Goal: Task Accomplishment & Management: Complete application form

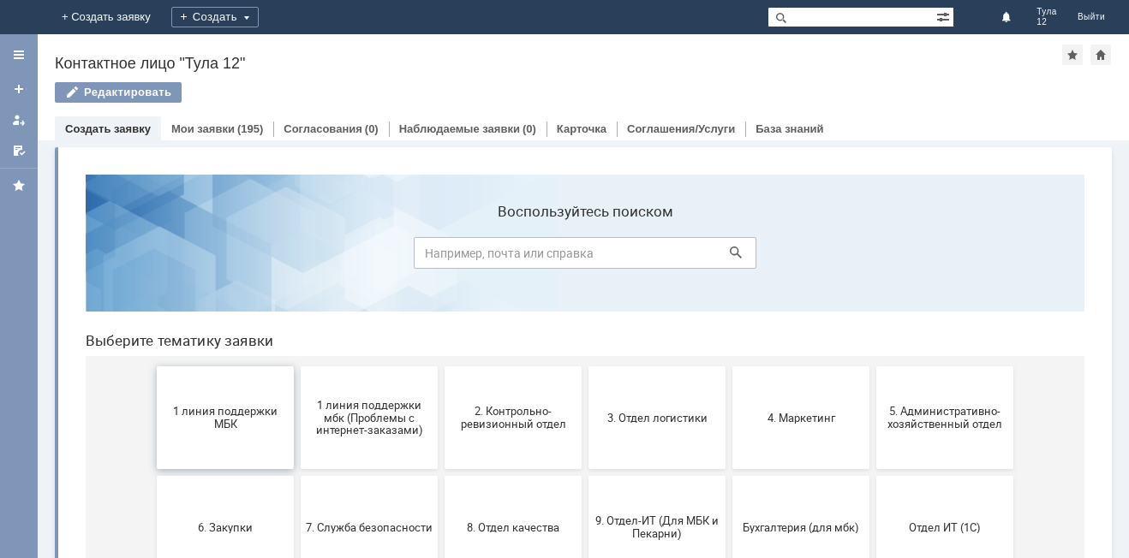
click at [223, 430] on span "1 линия поддержки МБК" at bounding box center [225, 418] width 127 height 26
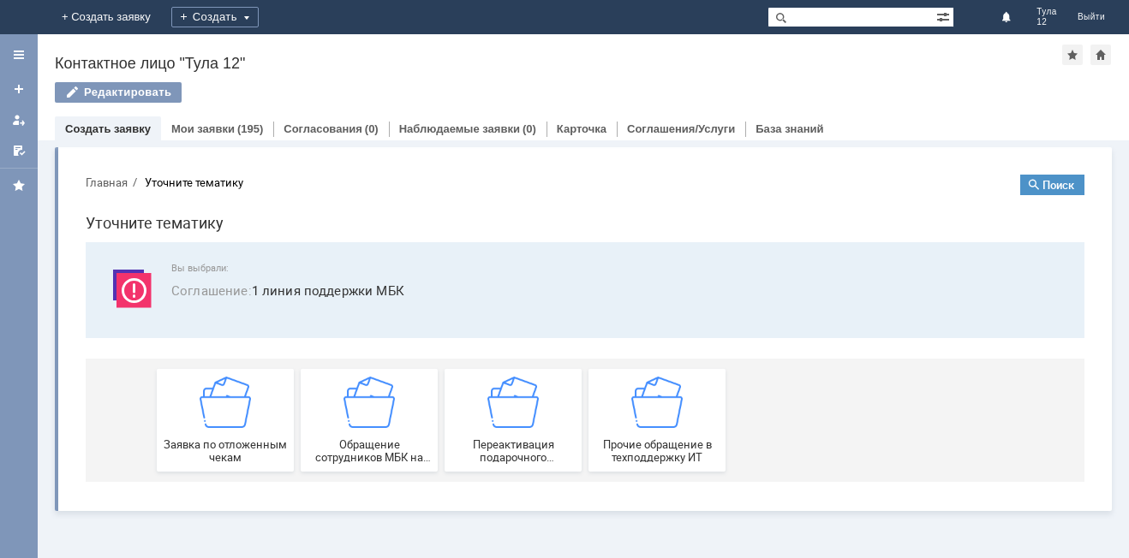
click at [223, 430] on div "Заявка по отложенным чекам" at bounding box center [225, 420] width 127 height 87
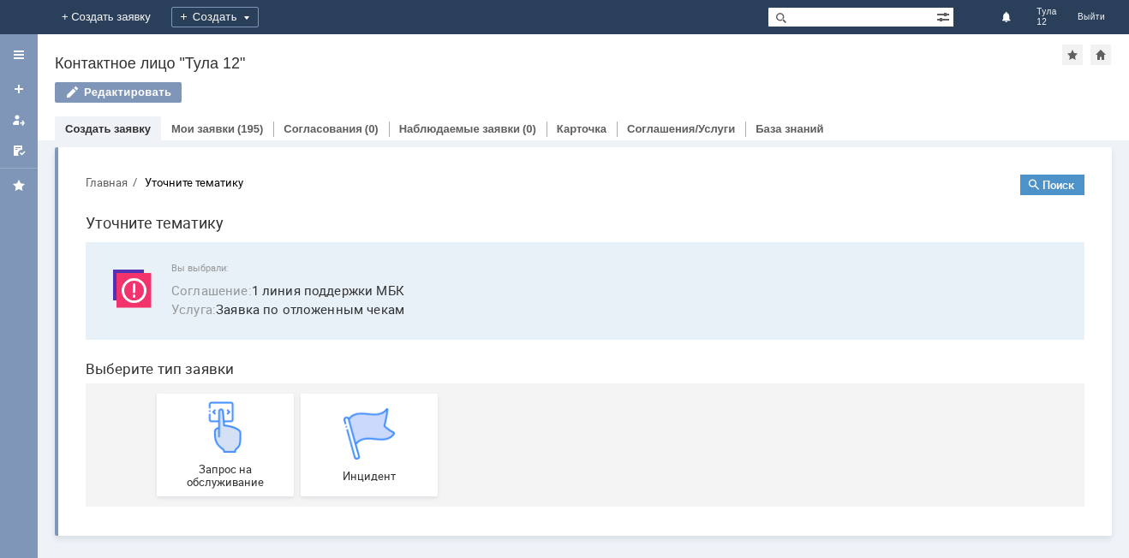
click at [223, 430] on img at bounding box center [225, 427] width 51 height 51
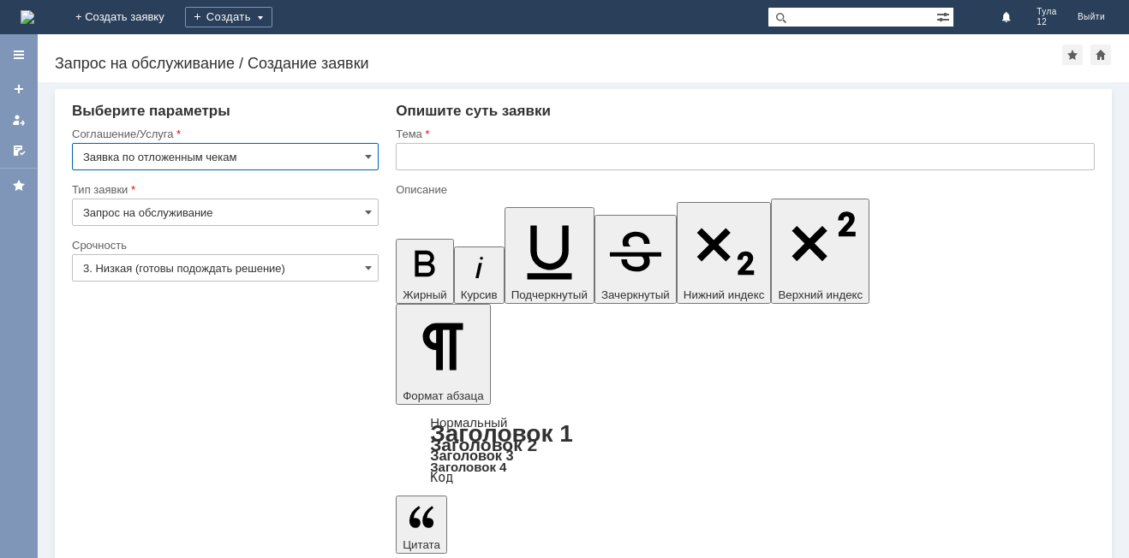
click at [456, 157] on input "text" at bounding box center [745, 156] width 699 height 27
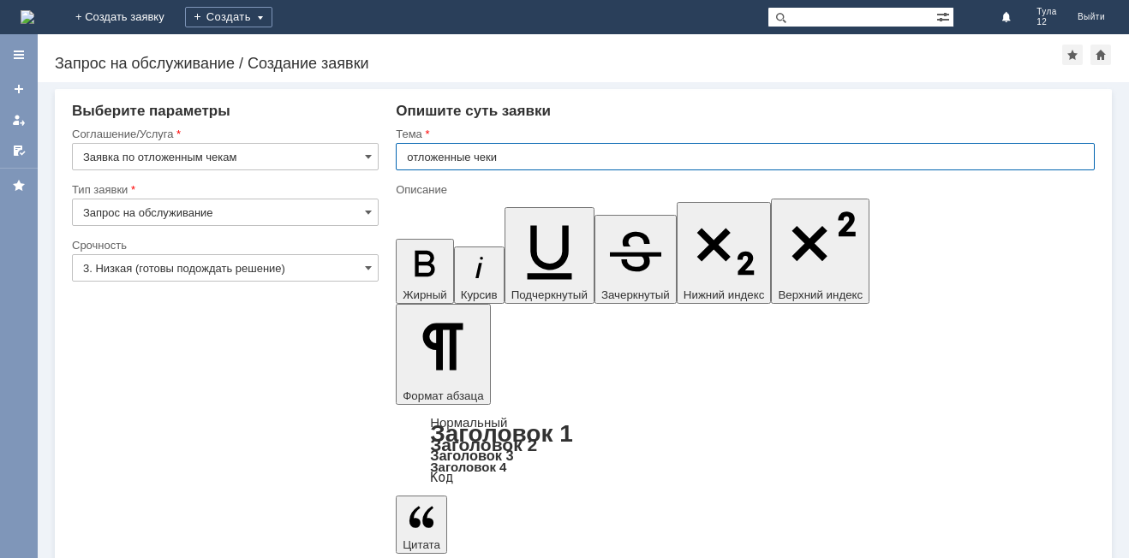
type input "отложенные чеки"
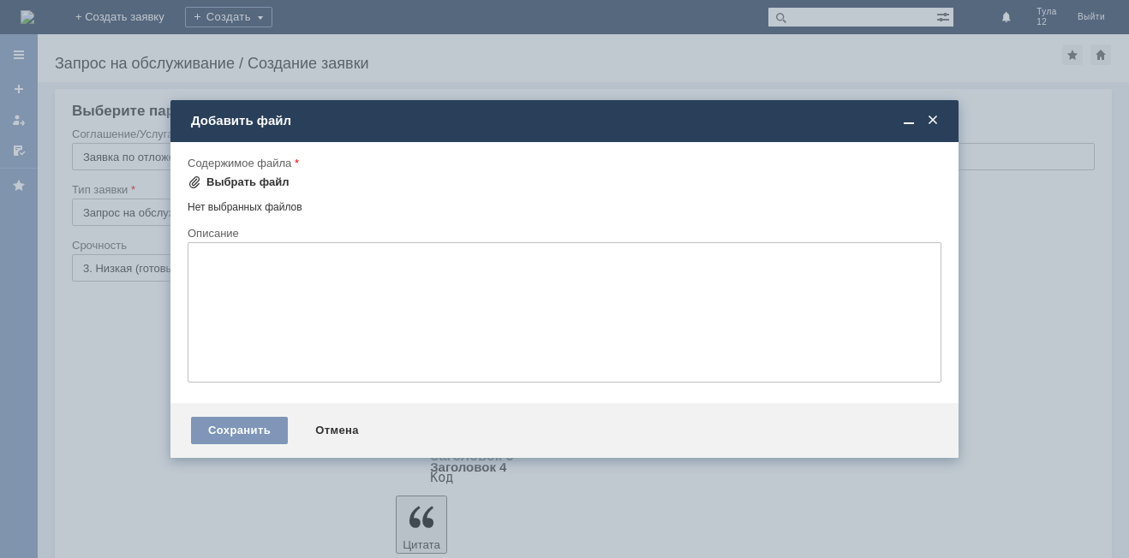
click at [232, 182] on div "Выбрать файл" at bounding box center [247, 183] width 83 height 14
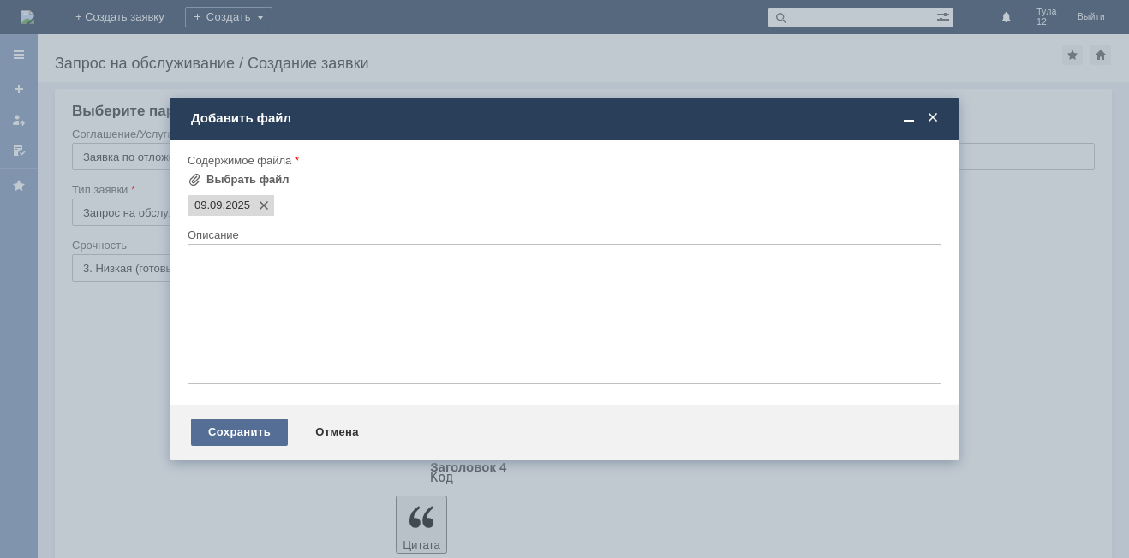
click at [249, 433] on div "Сохранить" at bounding box center [239, 432] width 97 height 27
